Goal: Task Accomplishment & Management: Complete application form

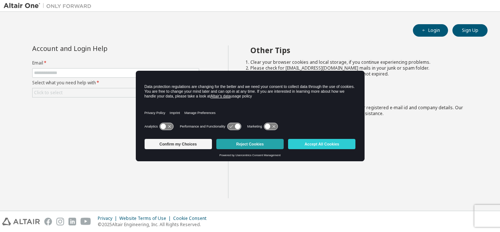
click at [257, 144] on button "Reject Cookies" at bounding box center [249, 144] width 67 height 10
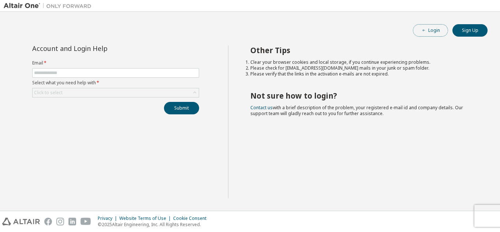
click at [424, 29] on icon "button" at bounding box center [424, 30] width 4 height 4
click at [467, 31] on button "Sign Up" at bounding box center [470, 30] width 35 height 12
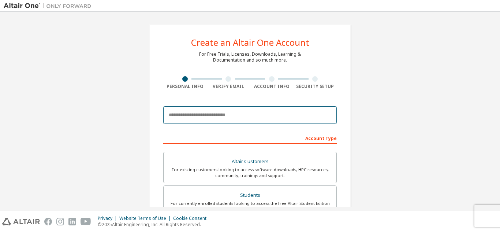
click at [249, 115] on input "email" at bounding box center [250, 115] width 174 height 18
type input "**********"
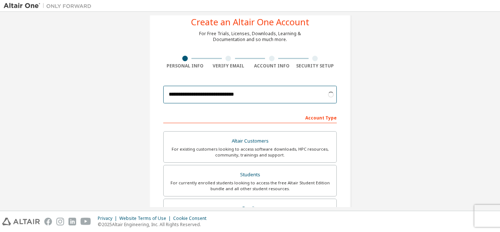
scroll to position [37, 0]
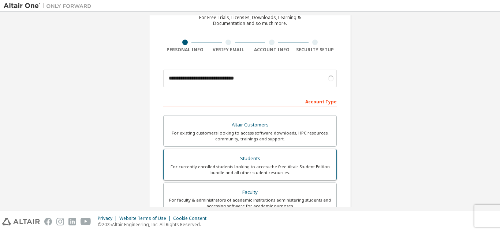
click at [256, 155] on div "Students" at bounding box center [250, 158] width 164 height 10
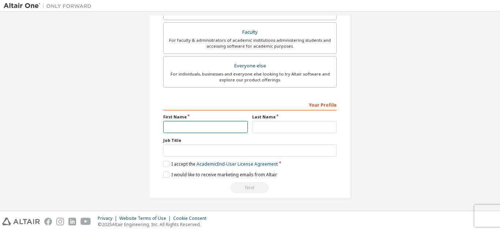
click at [229, 125] on input "text" at bounding box center [205, 127] width 85 height 12
type input "*****"
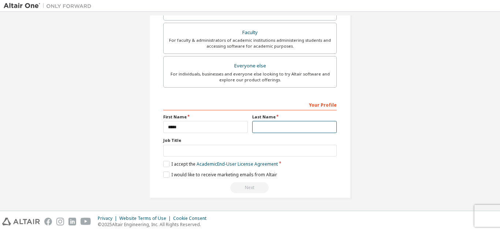
click at [295, 123] on input "text" at bounding box center [294, 127] width 85 height 12
type input "*********"
click at [164, 166] on label "I accept the Academic End-User License Agreement" at bounding box center [220, 164] width 115 height 6
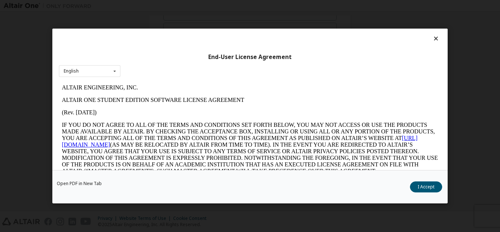
scroll to position [0, 0]
click at [432, 189] on button "I Accept" at bounding box center [426, 186] width 32 height 11
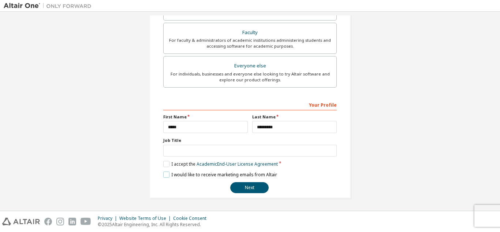
click at [163, 175] on label "I would like to receive marketing emails from Altair" at bounding box center [220, 174] width 114 height 6
click at [249, 185] on button "Next" at bounding box center [249, 187] width 38 height 11
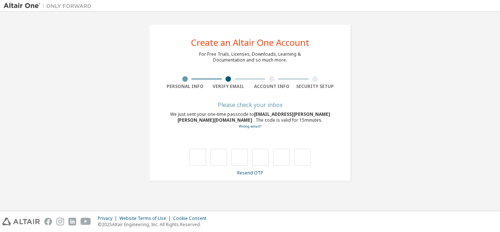
type input "*"
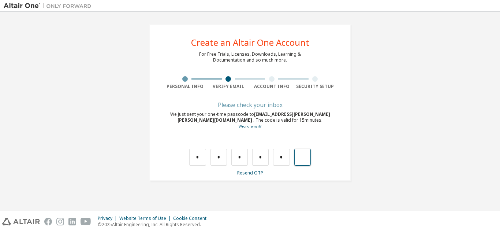
type input "*"
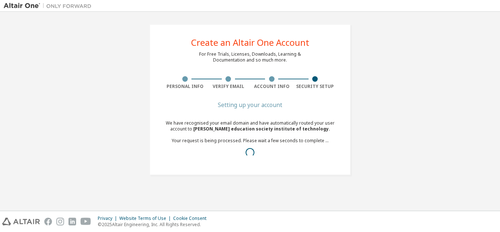
click at [456, 42] on div "Create an Altair One Account For Free Trials, Licenses, Downloads, Learning & D…" at bounding box center [250, 99] width 493 height 168
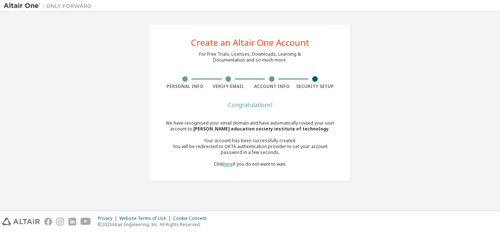
click at [230, 164] on link "here" at bounding box center [228, 164] width 10 height 6
